Goal: Information Seeking & Learning: Learn about a topic

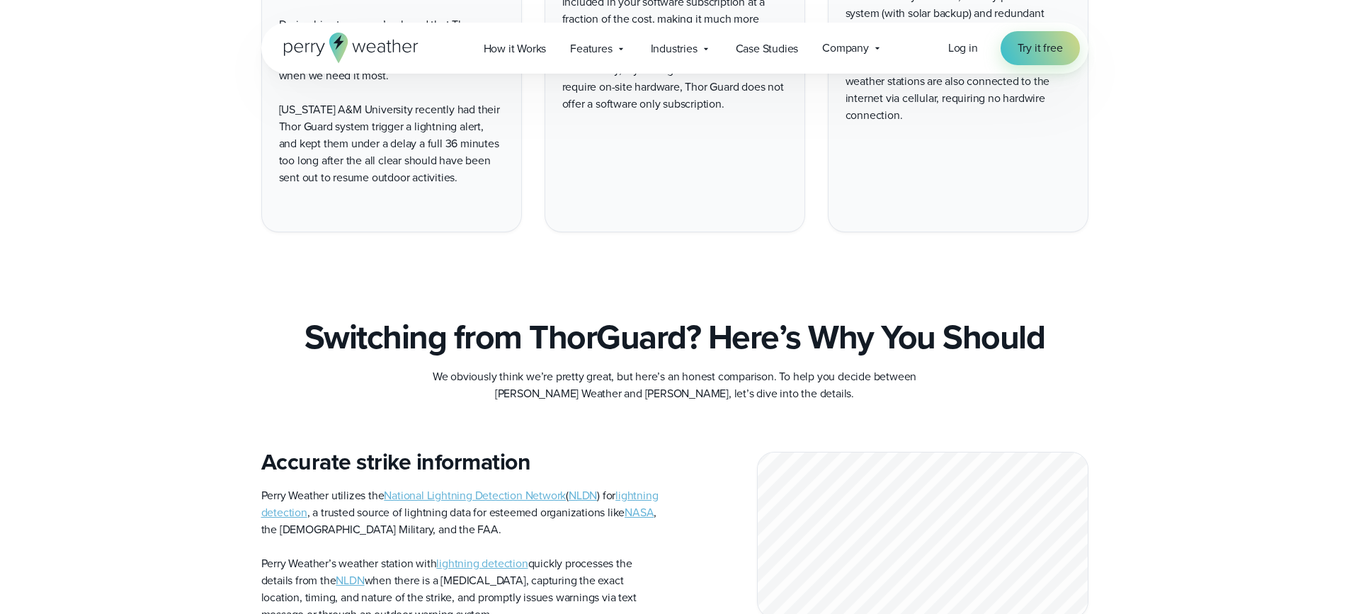
scroll to position [3713, 0]
